Goal: Task Accomplishment & Management: Use online tool/utility

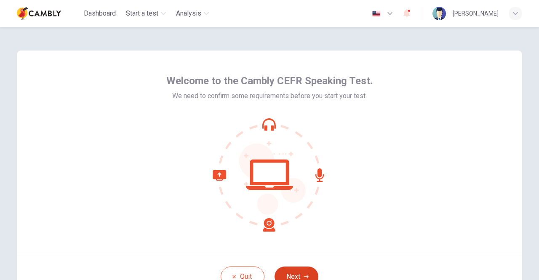
click at [293, 267] on button "Next" at bounding box center [296, 276] width 44 height 20
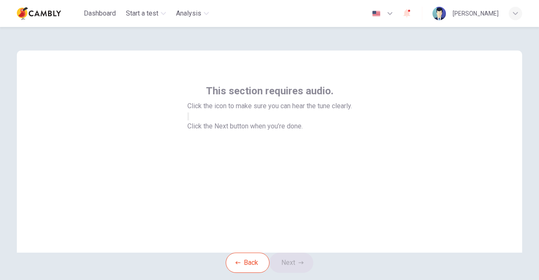
click at [189, 120] on button "button" at bounding box center [188, 116] width 2 height 8
click at [298, 273] on button "Next" at bounding box center [291, 263] width 44 height 20
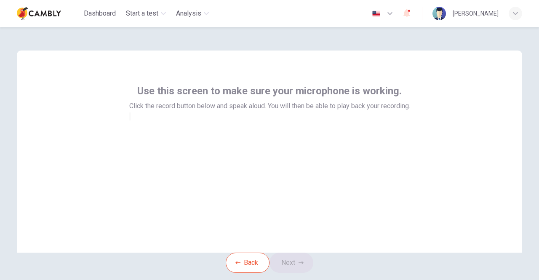
click at [267, 121] on div at bounding box center [269, 116] width 281 height 10
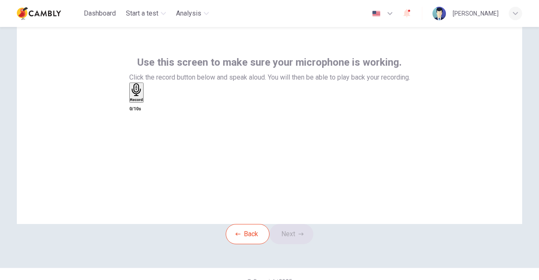
scroll to position [42, 0]
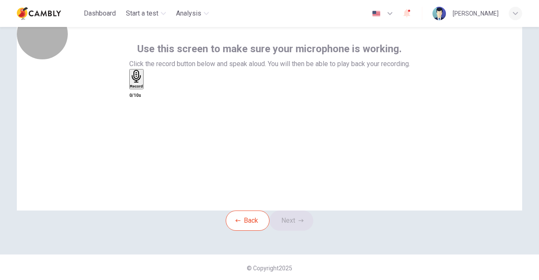
click at [143, 88] on div "Record" at bounding box center [136, 79] width 13 height 19
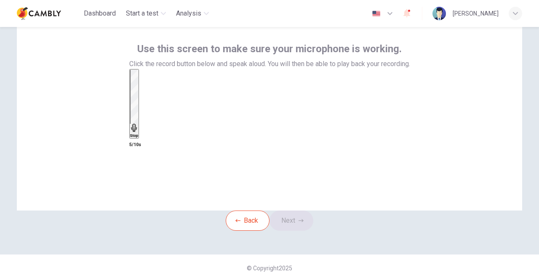
click at [138, 117] on div "Stop" at bounding box center [134, 104] width 8 height 68
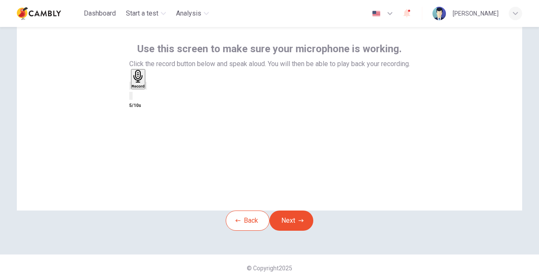
click at [146, 89] on div "button" at bounding box center [146, 85] width 0 height 6
click at [300, 231] on button "Next" at bounding box center [291, 220] width 44 height 20
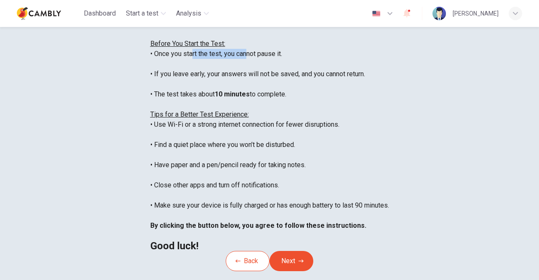
drag, startPoint x: 126, startPoint y: 109, endPoint x: 180, endPoint y: 111, distance: 53.5
click at [180, 111] on div "You are about to start a CEFR Speaking Test . Before You Start the Test: • Once…" at bounding box center [269, 135] width 239 height 232
click at [233, 111] on div "You are about to start a CEFR Speaking Test . Before You Start the Test: • Once…" at bounding box center [269, 135] width 239 height 232
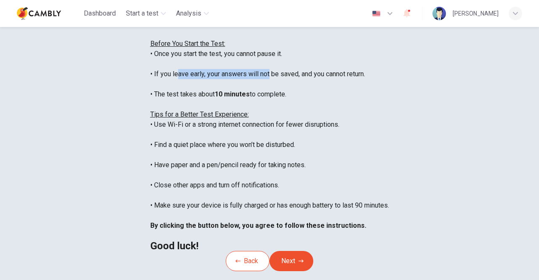
drag, startPoint x: 131, startPoint y: 133, endPoint x: 205, endPoint y: 134, distance: 74.1
click at [205, 134] on div "You are about to start a CEFR Speaking Test . Before You Start the Test: • Once…" at bounding box center [269, 135] width 239 height 232
drag, startPoint x: 134, startPoint y: 141, endPoint x: 191, endPoint y: 142, distance: 57.2
click at [191, 142] on div "You are about to start a CEFR Speaking Test . Before You Start the Test: • Once…" at bounding box center [269, 135] width 239 height 232
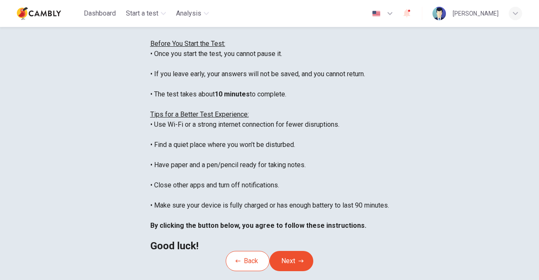
click at [247, 139] on div "You are about to start a CEFR Speaking Test . Before You Start the Test: • Once…" at bounding box center [269, 135] width 239 height 232
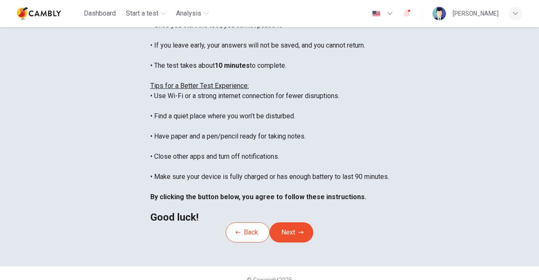
scroll to position [84, 0]
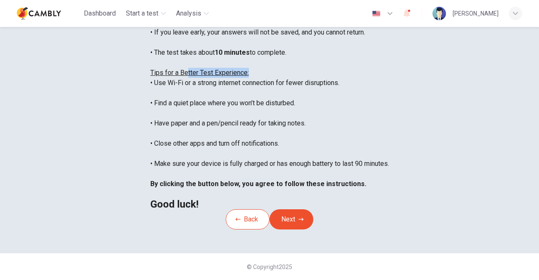
drag, startPoint x: 147, startPoint y: 122, endPoint x: 224, endPoint y: 123, distance: 77.5
click at [221, 123] on div "You are about to start a CEFR Speaking Test . Before You Start the Test: • Once…" at bounding box center [269, 93] width 239 height 232
drag, startPoint x: 120, startPoint y: 133, endPoint x: 217, endPoint y: 130, distance: 97.7
click at [217, 130] on div "You are about to start a CEFR Speaking Test . Before You Start the Test: • Once…" at bounding box center [269, 93] width 239 height 232
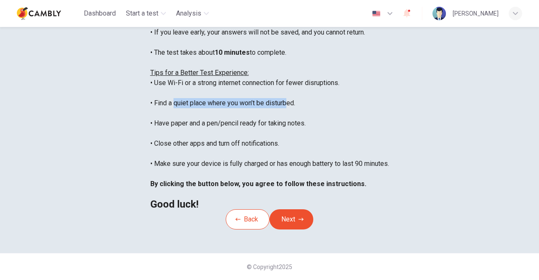
drag, startPoint x: 110, startPoint y: 151, endPoint x: 224, endPoint y: 145, distance: 113.8
click at [224, 145] on div "You are about to start a CEFR Speaking Test . Before You Start the Test: • Once…" at bounding box center [269, 93] width 239 height 232
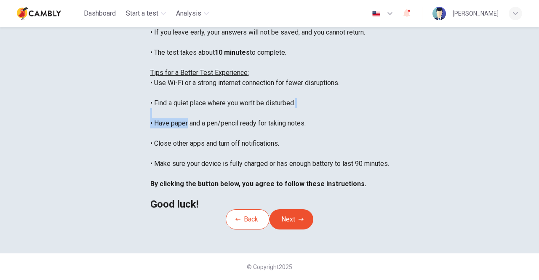
drag, startPoint x: 124, startPoint y: 168, endPoint x: 250, endPoint y: 162, distance: 126.4
click at [250, 162] on div "You are about to start a CEFR Speaking Test . Before You Start the Test: • Once…" at bounding box center [269, 93] width 239 height 232
drag, startPoint x: 119, startPoint y: 191, endPoint x: 189, endPoint y: 188, distance: 70.3
click at [189, 188] on div "You are about to start a CEFR Speaking Test . Before You Start the Test: • Once…" at bounding box center [269, 93] width 239 height 232
click at [227, 193] on div "You are about to start a CEFR Speaking Test . Before You Start the Test: • Once…" at bounding box center [269, 93] width 239 height 232
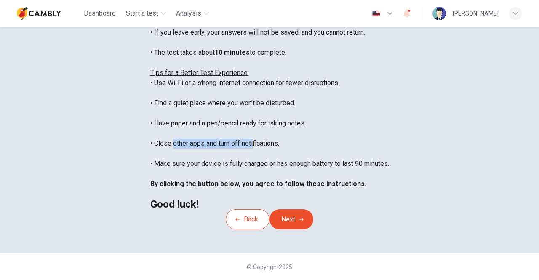
drag, startPoint x: 114, startPoint y: 192, endPoint x: 241, endPoint y: 189, distance: 127.2
click at [196, 188] on div "You are about to start a CEFR Speaking Test . Before You Start the Test: • Once…" at bounding box center [269, 93] width 239 height 232
click at [243, 189] on div "You are about to start a CEFR Speaking Test . Before You Start the Test: • Once…" at bounding box center [269, 93] width 239 height 232
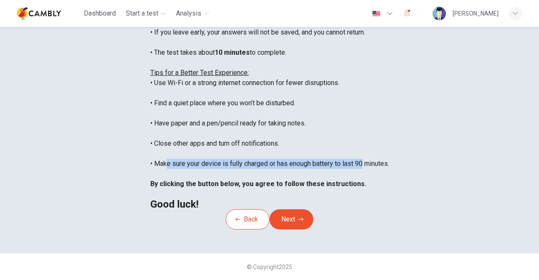
drag, startPoint x: 101, startPoint y: 212, endPoint x: 305, endPoint y: 211, distance: 203.7
click at [305, 209] on div "You are about to start a CEFR Speaking Test . Before You Start the Test: • Once…" at bounding box center [269, 93] width 239 height 232
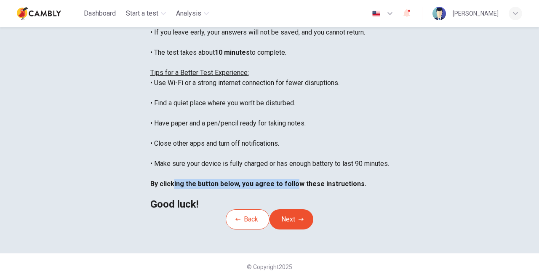
drag, startPoint x: 113, startPoint y: 231, endPoint x: 231, endPoint y: 229, distance: 118.3
click at [231, 188] on b "By clicking the button below, you agree to follow these instructions." at bounding box center [258, 184] width 216 height 8
click at [303, 218] on icon "button" at bounding box center [300, 219] width 5 height 3
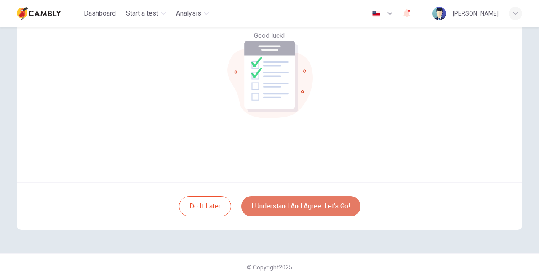
click at [289, 206] on button "I understand and agree. Let’s go!" at bounding box center [300, 206] width 119 height 20
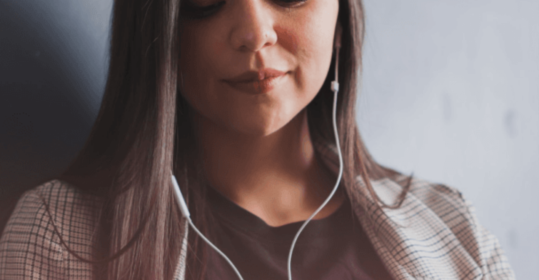
scroll to position [84, 0]
click at [24, 43] on button "Continue" at bounding box center [12, 59] width 24 height 32
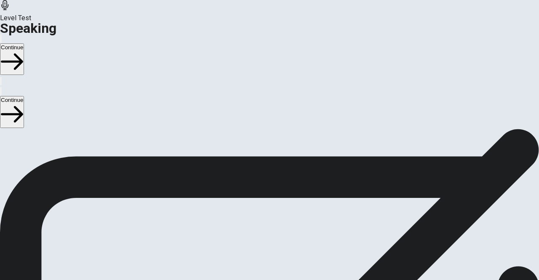
click at [24, 43] on button "Continue" at bounding box center [12, 59] width 24 height 32
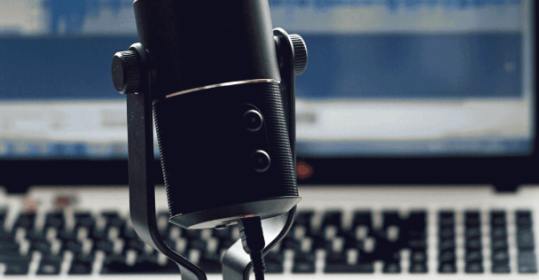
scroll to position [84, 0]
click at [24, 43] on button "Continue" at bounding box center [12, 59] width 24 height 32
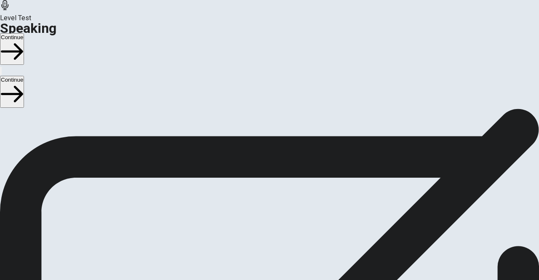
scroll to position [26, 0]
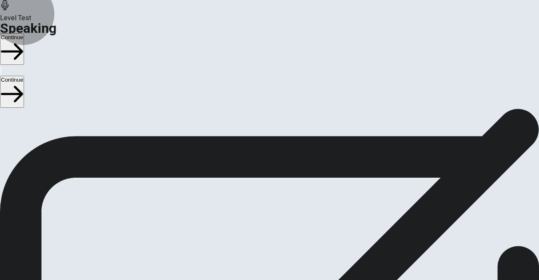
click at [24, 33] on button "Continue" at bounding box center [12, 49] width 24 height 32
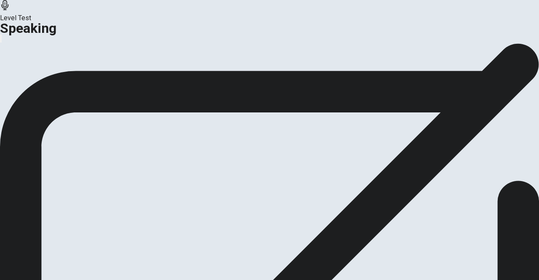
click at [33, 79] on button "Analysis" at bounding box center [16, 73] width 33 height 11
